Goal: Transaction & Acquisition: Purchase product/service

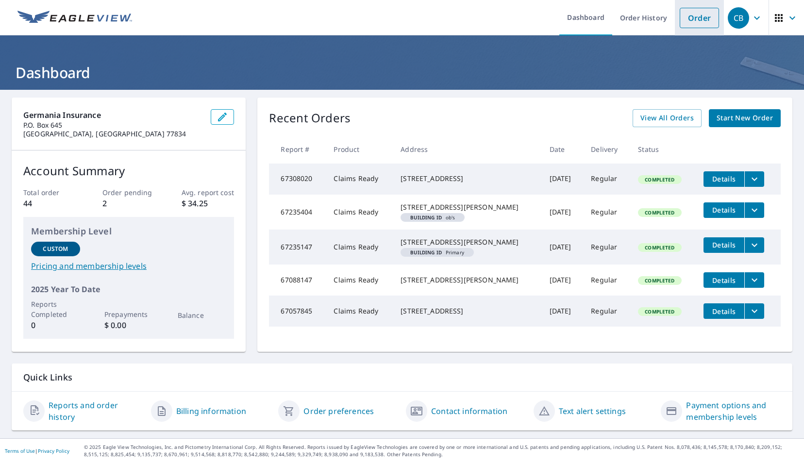
click at [688, 22] on link "Order" at bounding box center [699, 18] width 39 height 20
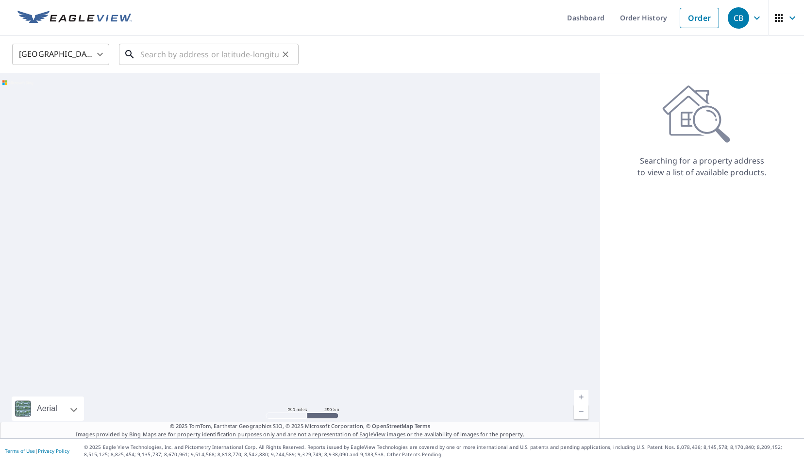
click at [237, 48] on input "text" at bounding box center [209, 54] width 138 height 27
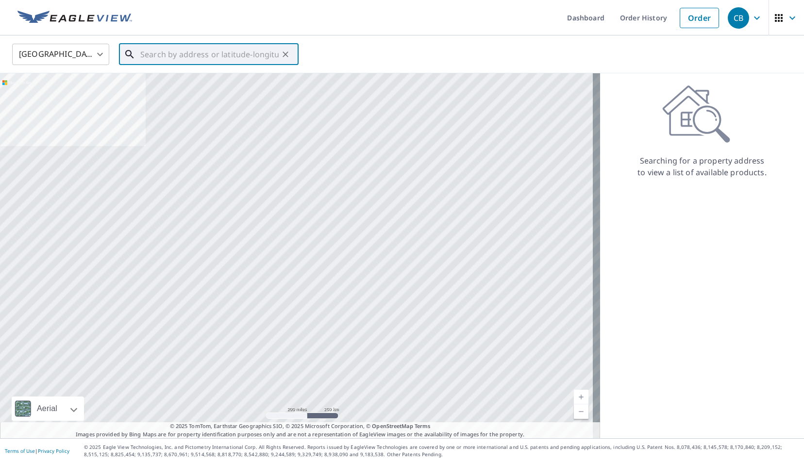
paste input "[STREET_ADDRESS]"
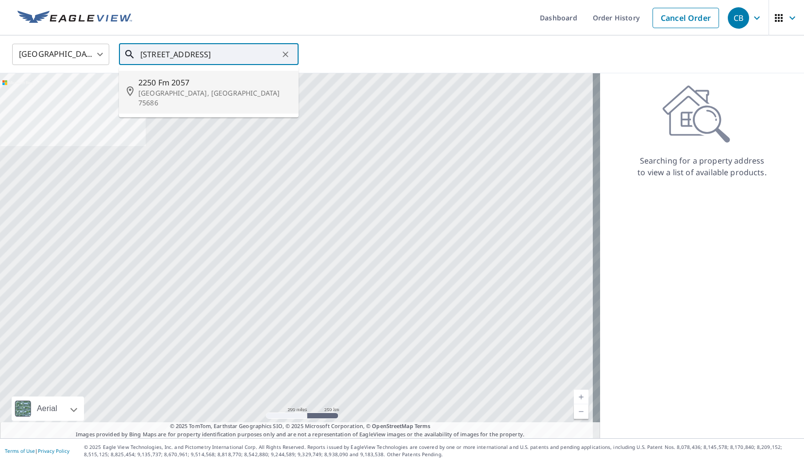
click at [187, 85] on span "2250 Fm 2057" at bounding box center [214, 83] width 152 height 12
type input "[STREET_ADDRESS]"
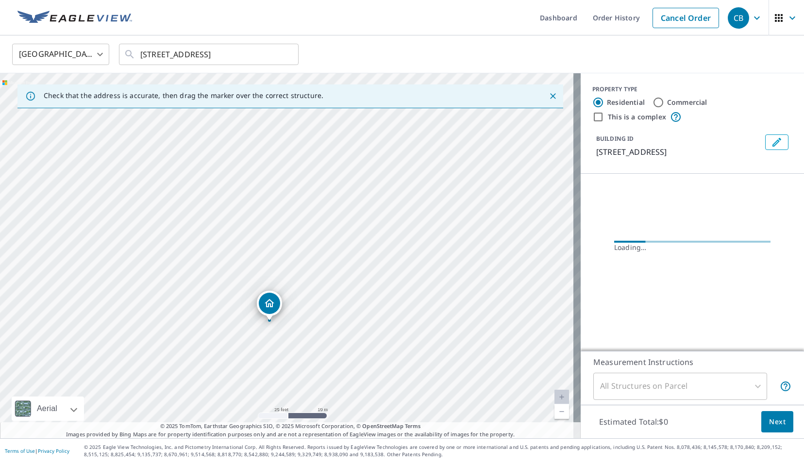
drag, startPoint x: 280, startPoint y: 312, endPoint x: 305, endPoint y: 222, distance: 93.3
click at [307, 235] on div "[STREET_ADDRESS]" at bounding box center [290, 255] width 581 height 365
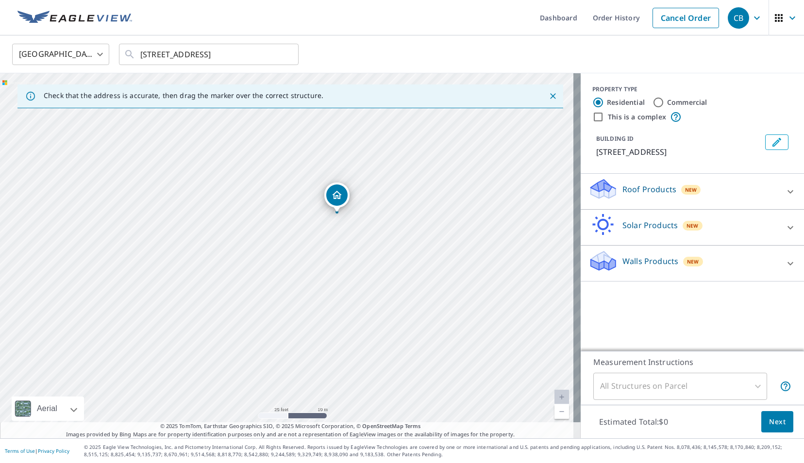
drag, startPoint x: 329, startPoint y: 231, endPoint x: 377, endPoint y: 189, distance: 63.7
click at [377, 189] on div "[STREET_ADDRESS]" at bounding box center [290, 255] width 581 height 365
drag, startPoint x: 338, startPoint y: 193, endPoint x: 314, endPoint y: 199, distance: 25.0
click at [721, 186] on div "Roof Products New" at bounding box center [683, 192] width 190 height 28
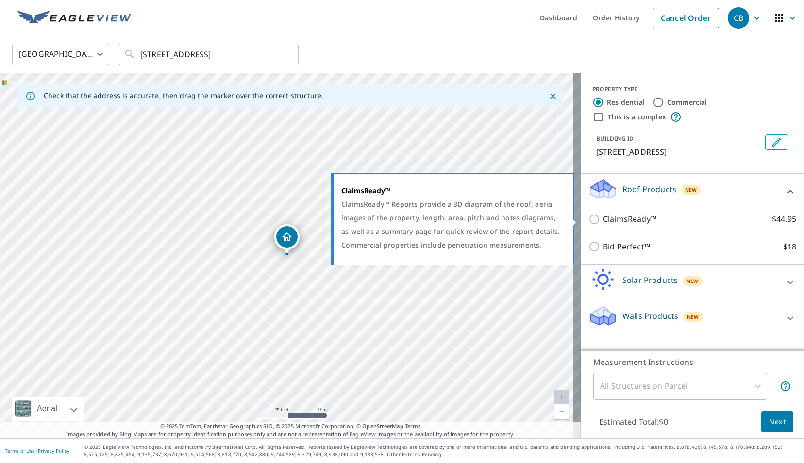
click at [590, 220] on input "ClaimsReady™ $44.95" at bounding box center [595, 220] width 15 height 12
checkbox input "true"
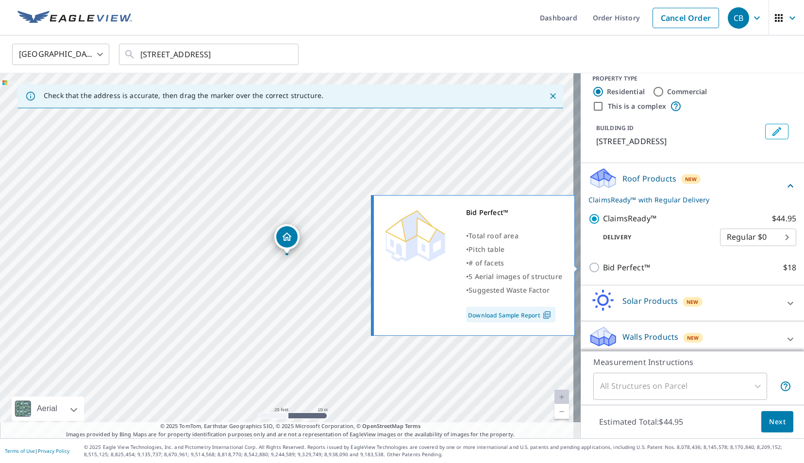
scroll to position [17, 0]
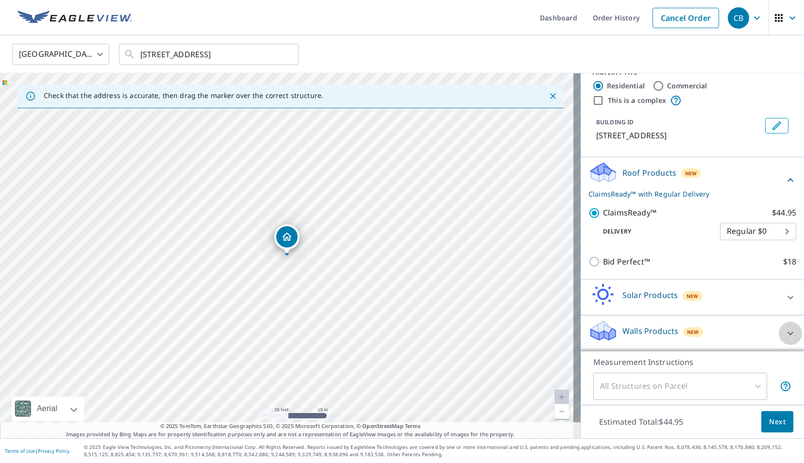
click at [779, 331] on div at bounding box center [790, 333] width 23 height 23
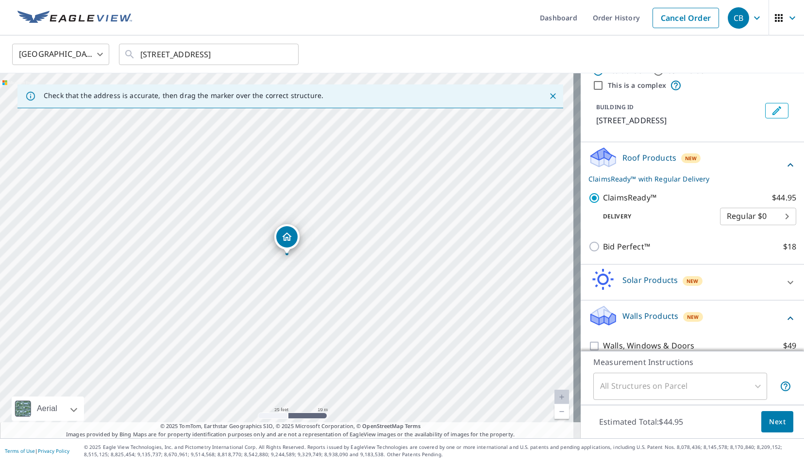
scroll to position [44, 0]
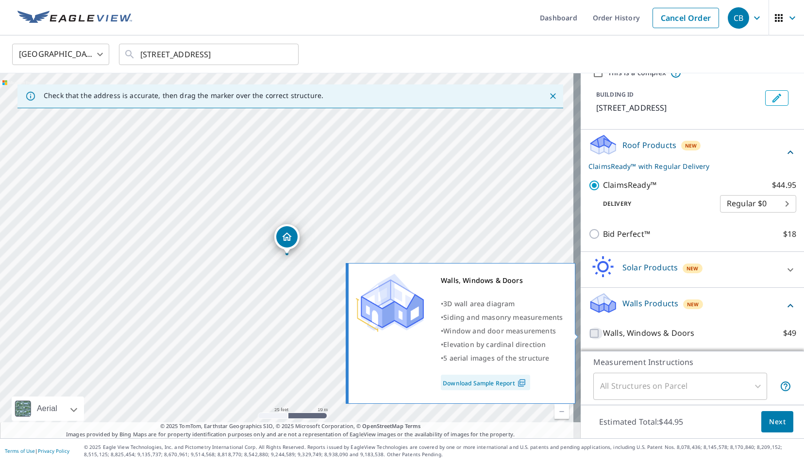
click at [588, 332] on input "Walls, Windows & Doors $49" at bounding box center [595, 334] width 15 height 12
checkbox input "true"
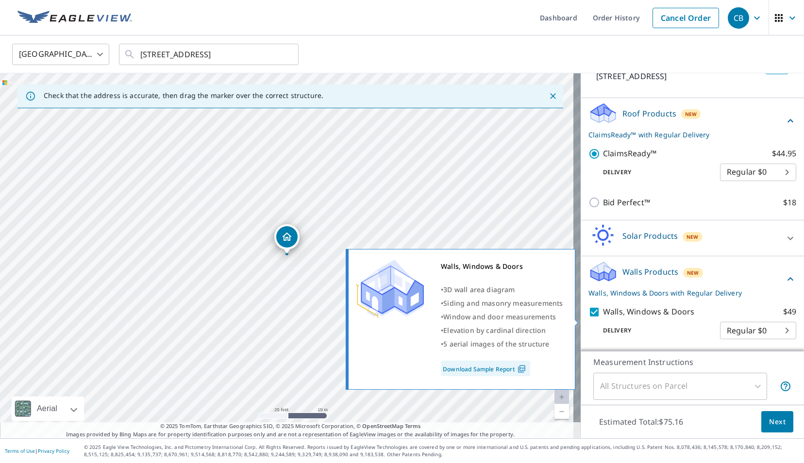
scroll to position [0, 0]
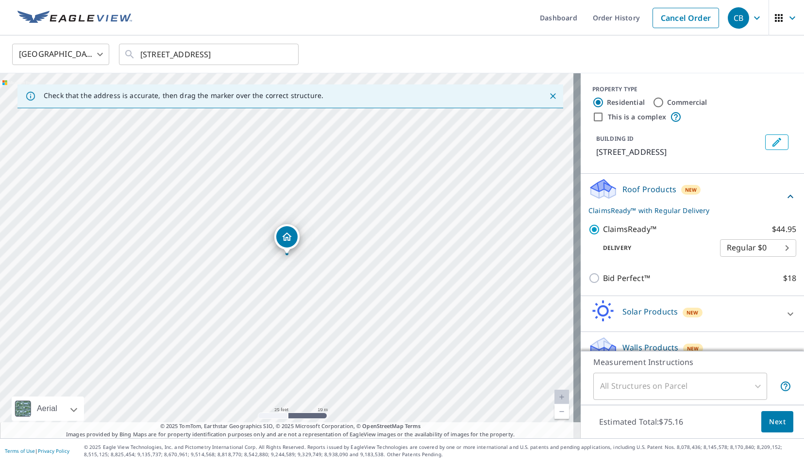
click at [769, 421] on span "Next" at bounding box center [777, 422] width 17 height 12
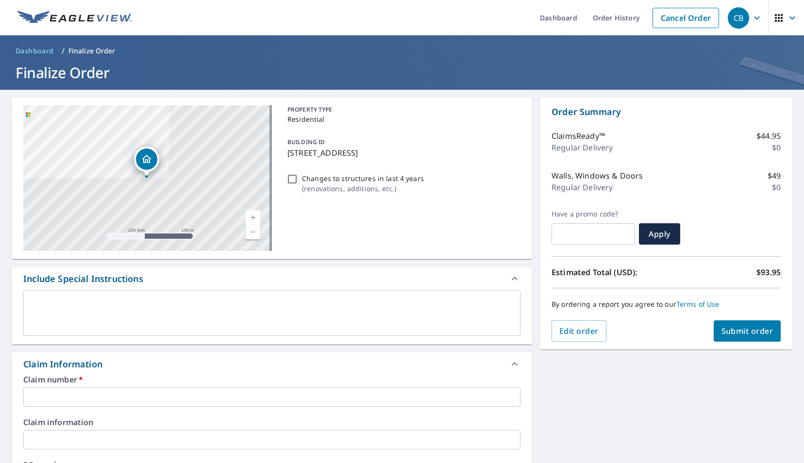
scroll to position [194, 0]
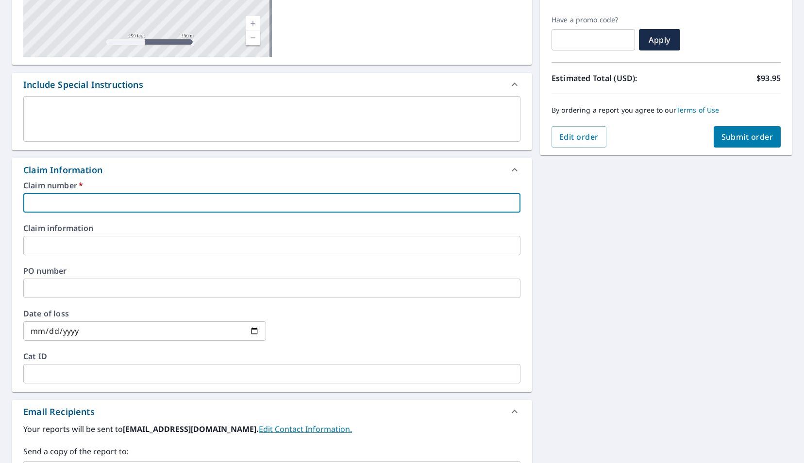
click at [319, 210] on input "text" at bounding box center [271, 202] width 497 height 19
click at [165, 189] on div "Claim number   * ​" at bounding box center [271, 197] width 497 height 31
click at [166, 193] on input "text" at bounding box center [271, 202] width 497 height 19
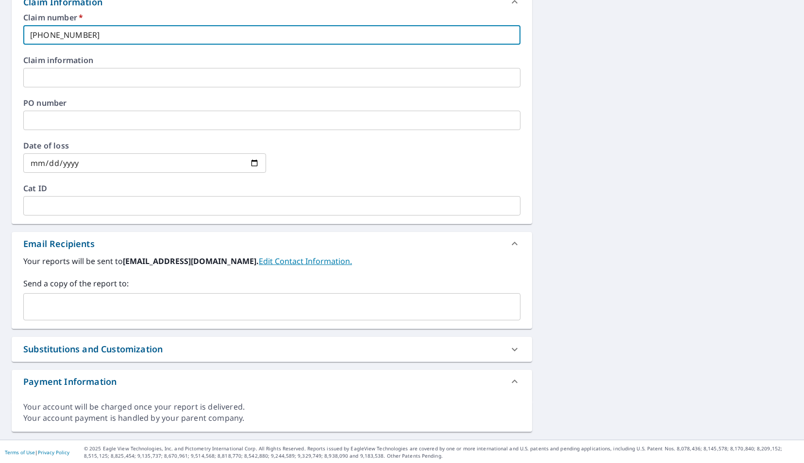
scroll to position [362, 0]
type input "[PHONE_NUMBER]"
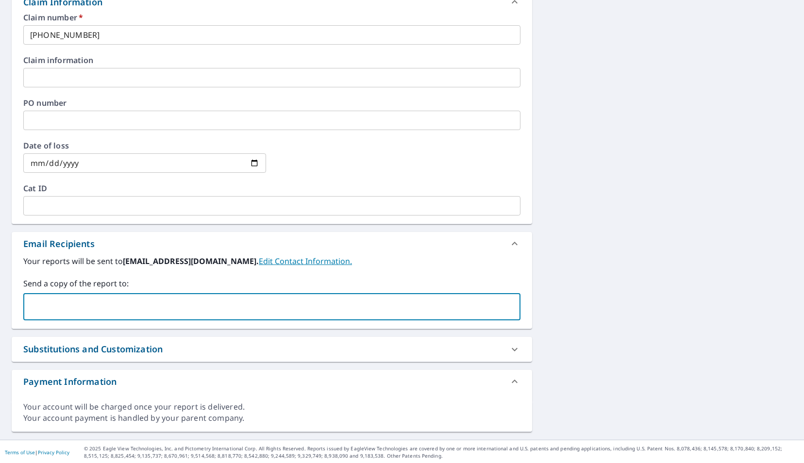
click at [121, 313] on input "text" at bounding box center [265, 307] width 474 height 18
drag, startPoint x: 118, startPoint y: 313, endPoint x: 72, endPoint y: 309, distance: 46.8
click at [72, 309] on input "text" at bounding box center [265, 307] width 474 height 18
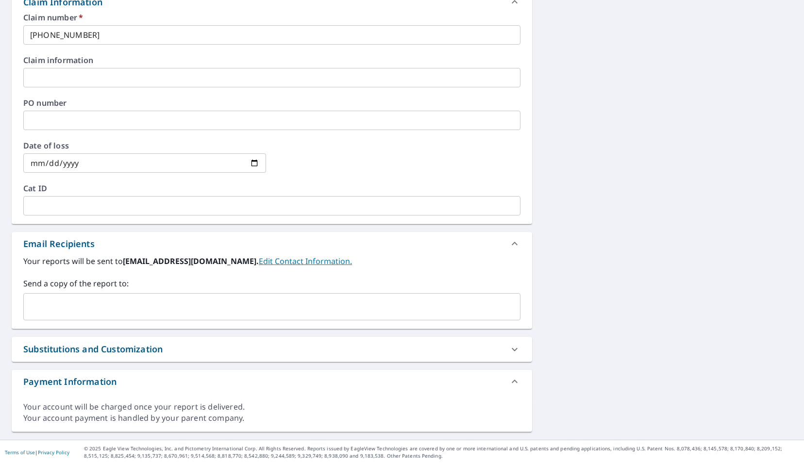
click at [58, 303] on input "text" at bounding box center [265, 307] width 474 height 18
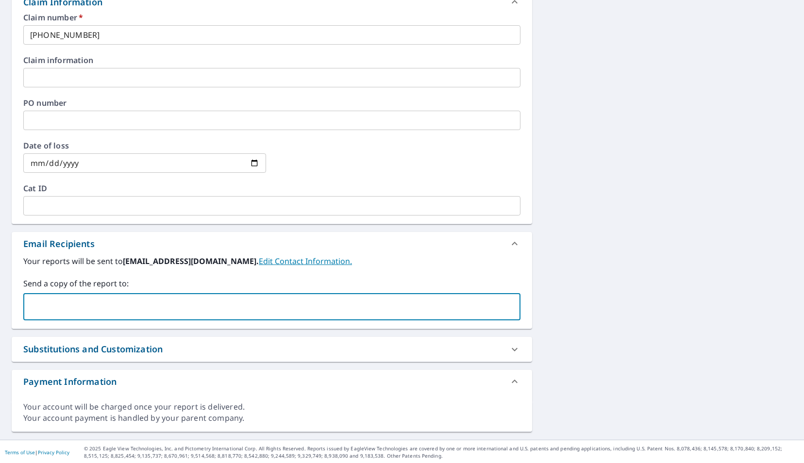
paste input "[EMAIL_ADDRESS][DOMAIN_NAME]"
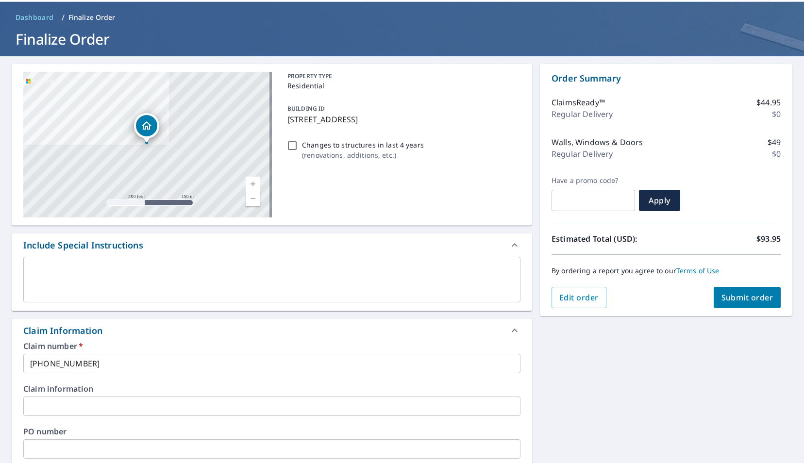
scroll to position [0, 0]
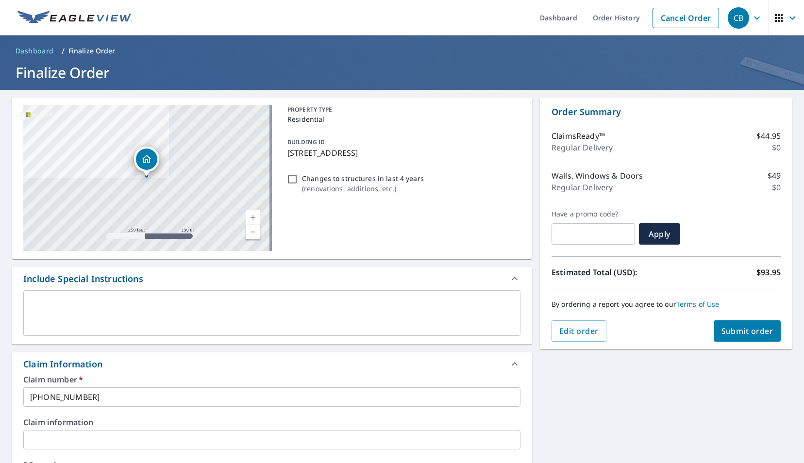
type input "[EMAIL_ADDRESS][DOMAIN_NAME]"
click at [750, 327] on button "Submit order" at bounding box center [747, 330] width 67 height 21
